Goal: Book appointment/travel/reservation

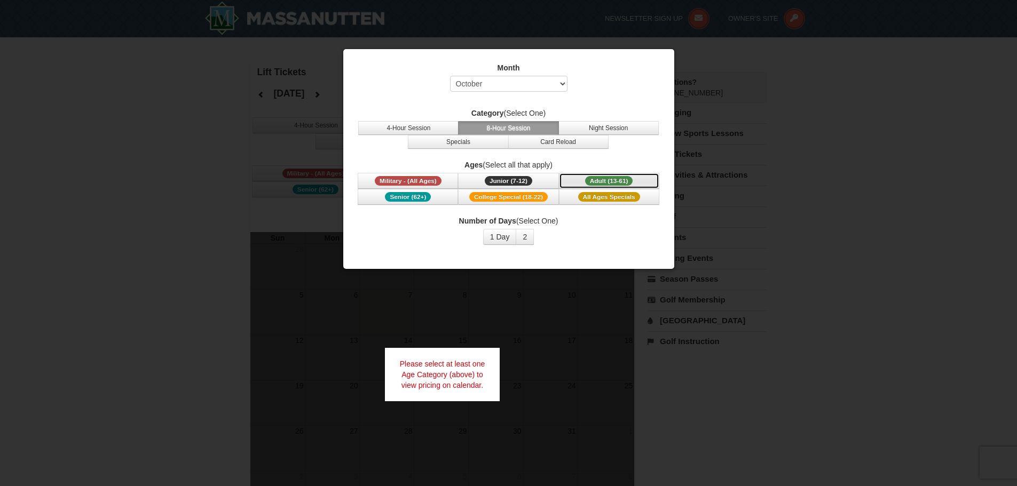
click at [612, 182] on span "Adult (13-61)" at bounding box center [609, 181] width 48 height 10
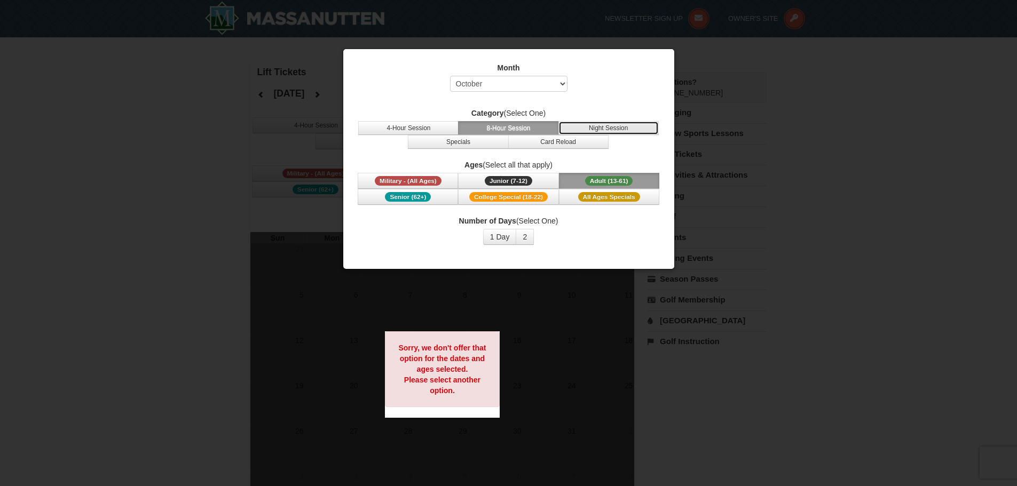
click at [599, 124] on button "Night Session" at bounding box center [608, 128] width 100 height 14
click at [532, 124] on button "8-Hour Session" at bounding box center [508, 128] width 100 height 14
click at [452, 141] on button "Specials" at bounding box center [458, 142] width 100 height 14
click at [501, 131] on button "8-Hour Session" at bounding box center [508, 128] width 100 height 14
click at [536, 81] on select "Select October November December January February March April May June July Aug…" at bounding box center [508, 84] width 117 height 16
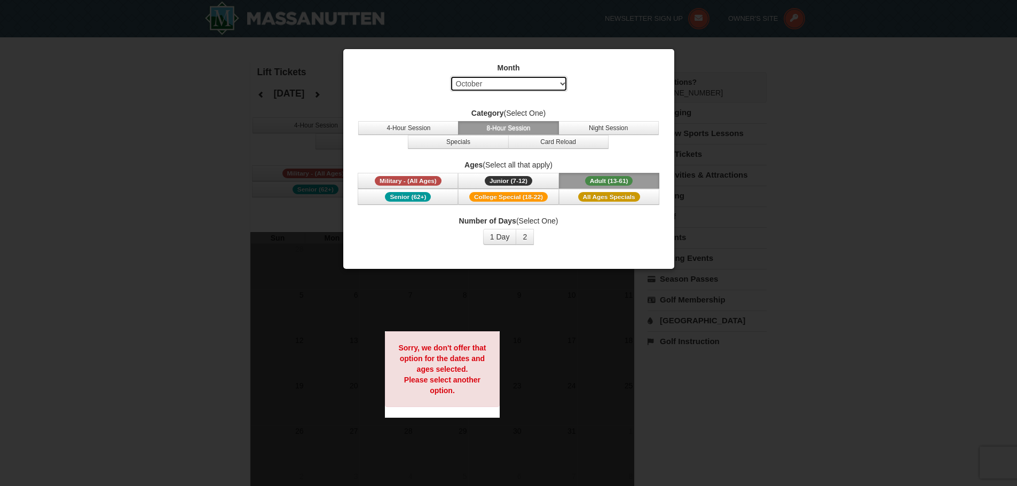
select select "1"
click at [450, 76] on select "Select October November December January February March April May June July Aug…" at bounding box center [508, 84] width 117 height 16
click at [525, 235] on button "2" at bounding box center [525, 237] width 18 height 16
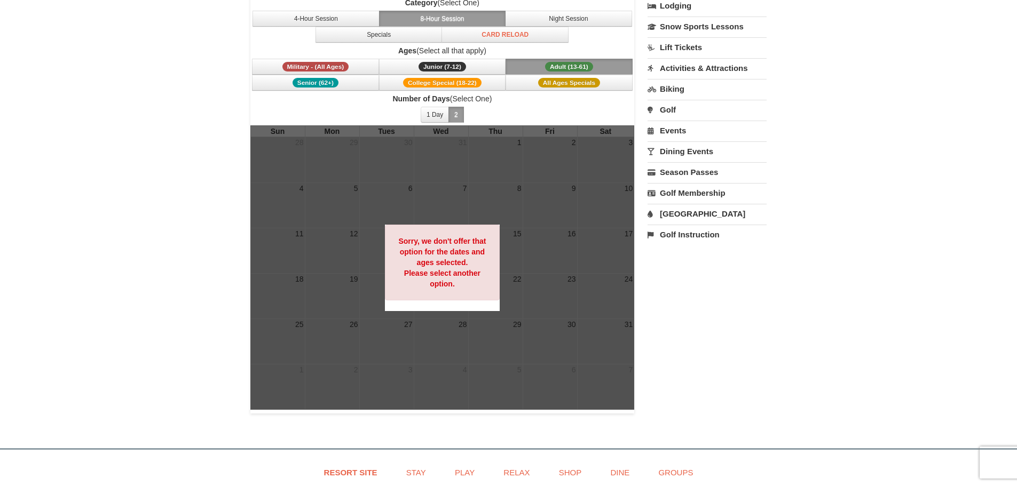
scroll to position [53, 0]
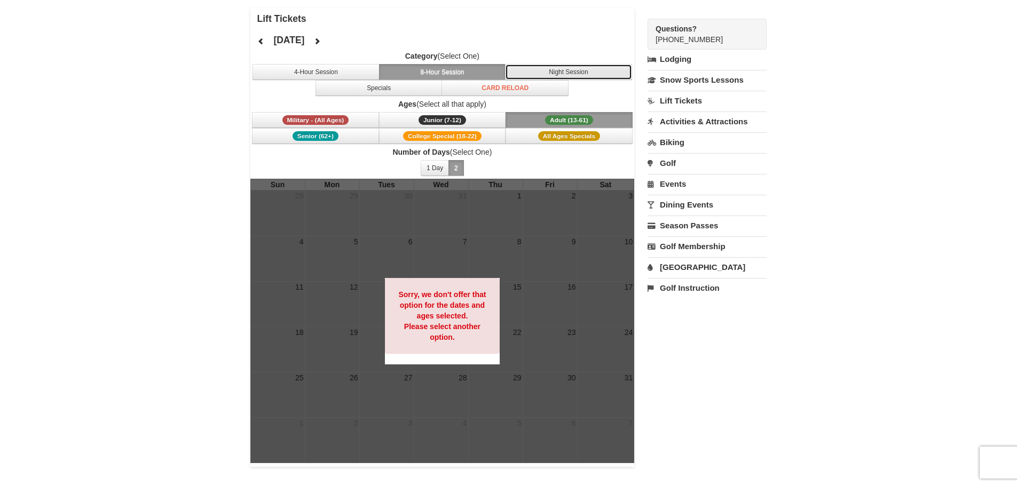
click at [551, 69] on button "Night Session" at bounding box center [568, 72] width 127 height 16
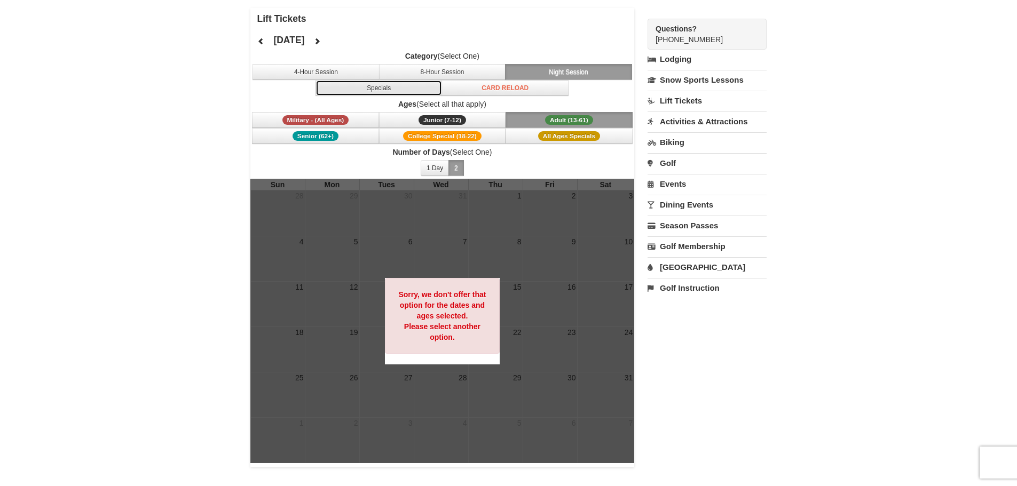
click at [397, 87] on button "Specials" at bounding box center [378, 88] width 127 height 16
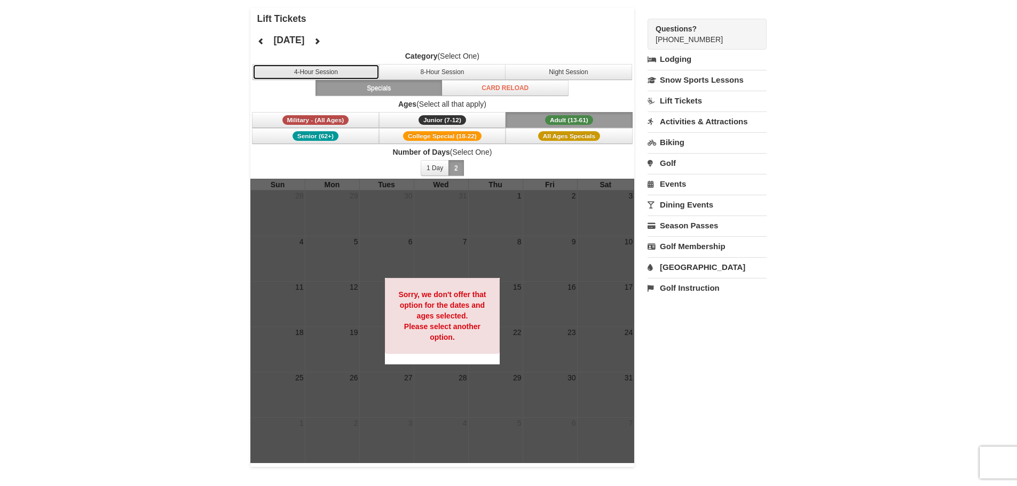
click at [322, 74] on button "4-Hour Session" at bounding box center [315, 72] width 127 height 16
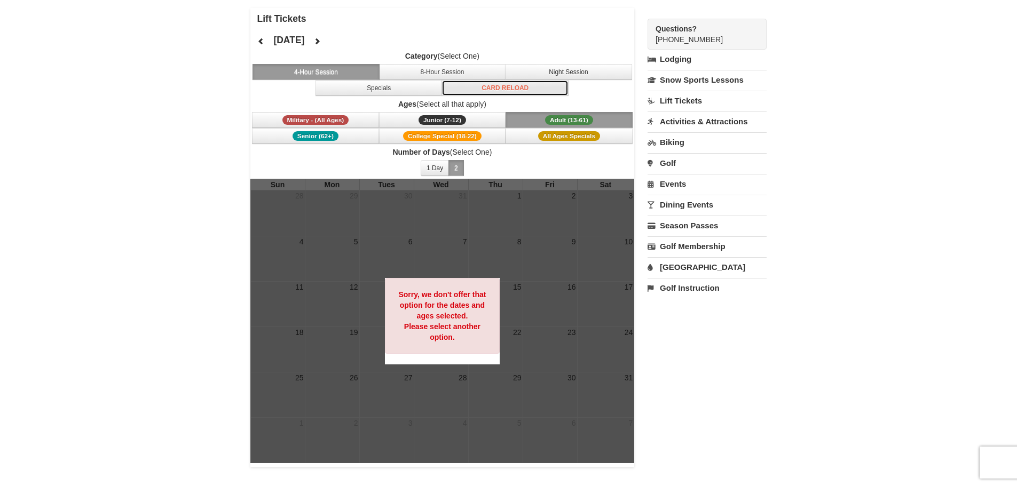
click at [509, 88] on button "Card Reload" at bounding box center [504, 88] width 127 height 16
click at [676, 97] on link "Lift Tickets" at bounding box center [706, 101] width 119 height 20
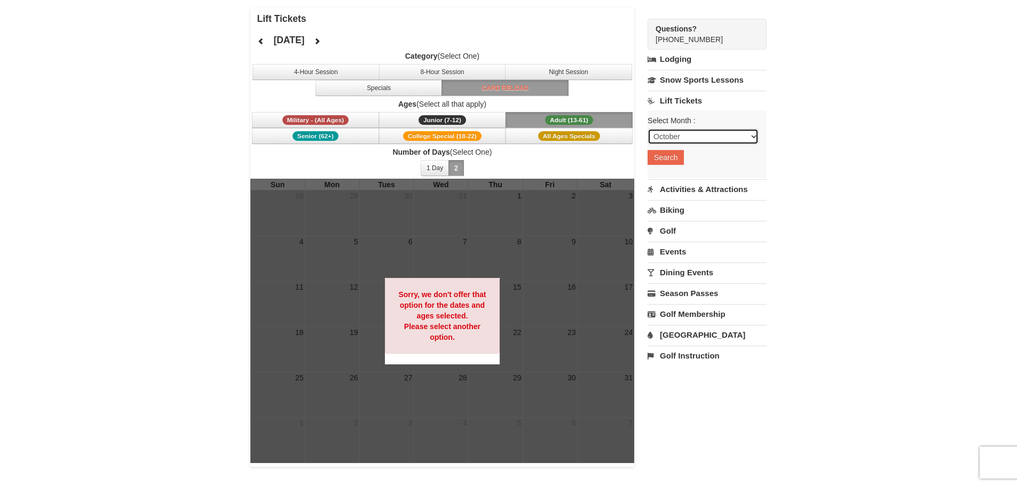
click at [679, 134] on select "October November December January February March April May June July August Sep…" at bounding box center [702, 137] width 111 height 16
select select "2"
click at [647, 129] on select "October November December January February March April May June July August Sep…" at bounding box center [702, 137] width 111 height 16
click at [663, 160] on button "Search" at bounding box center [665, 157] width 36 height 15
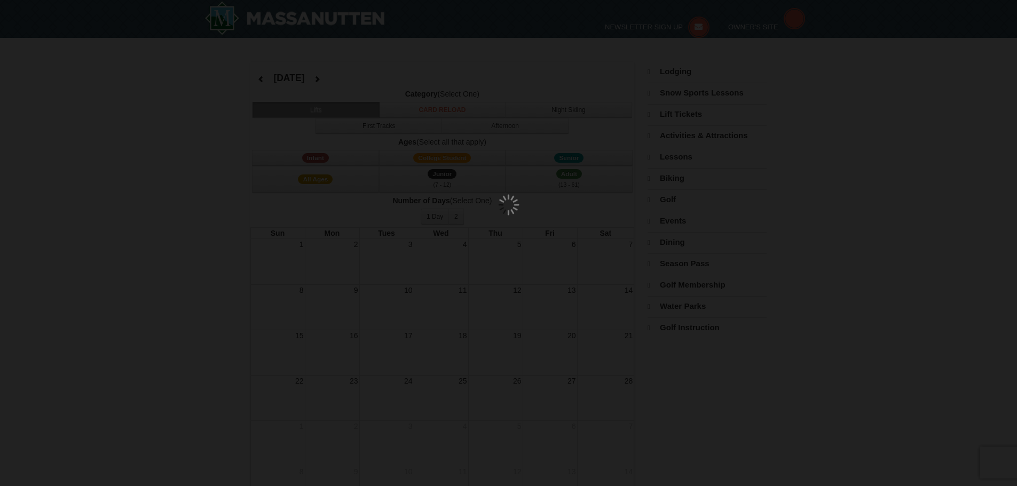
select select "2"
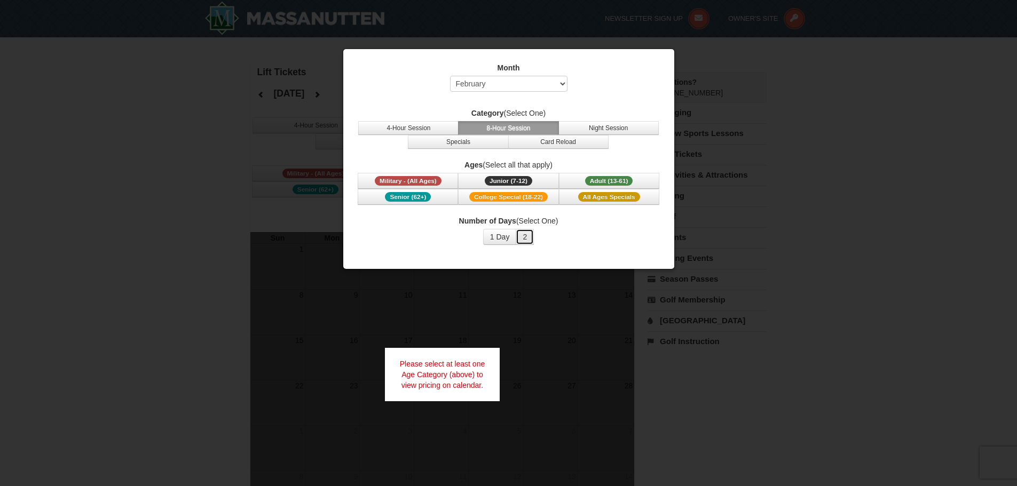
click at [529, 237] on button "2" at bounding box center [525, 237] width 18 height 16
click at [617, 181] on span "Adult (13-61)" at bounding box center [609, 181] width 48 height 10
